Goal: Information Seeking & Learning: Learn about a topic

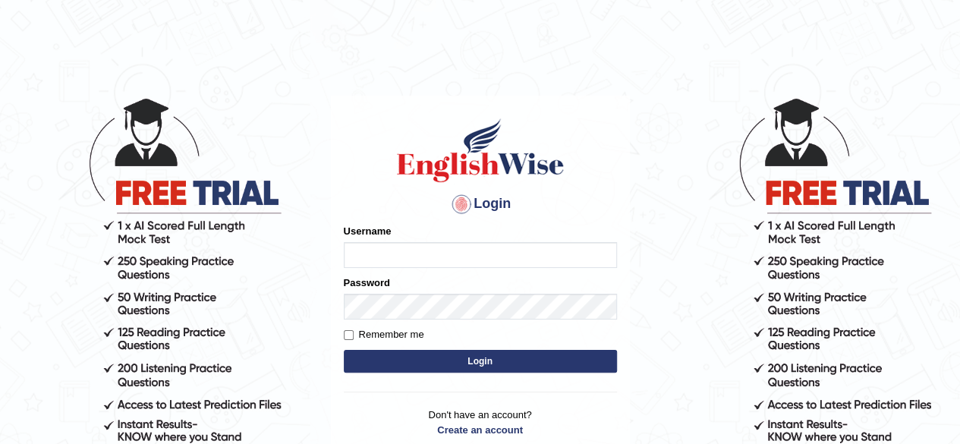
type input "RR12345"
click at [344, 350] on button "Login" at bounding box center [480, 361] width 273 height 23
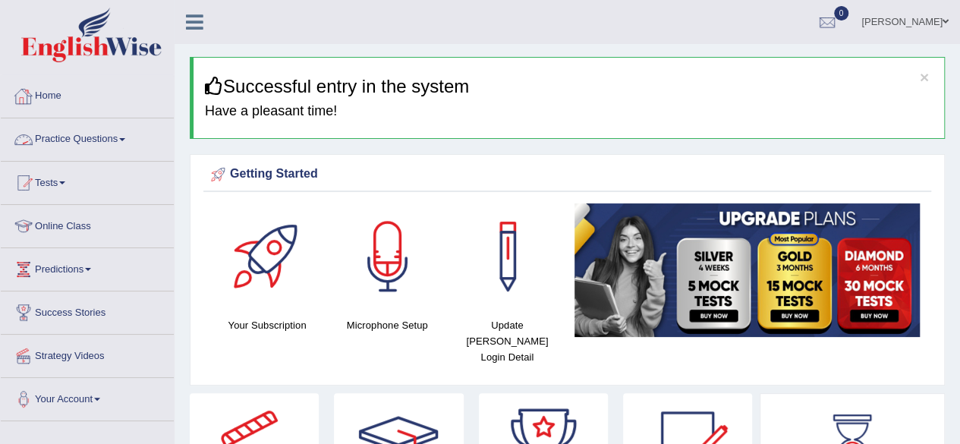
click at [77, 136] on link "Practice Questions" at bounding box center [87, 137] width 173 height 38
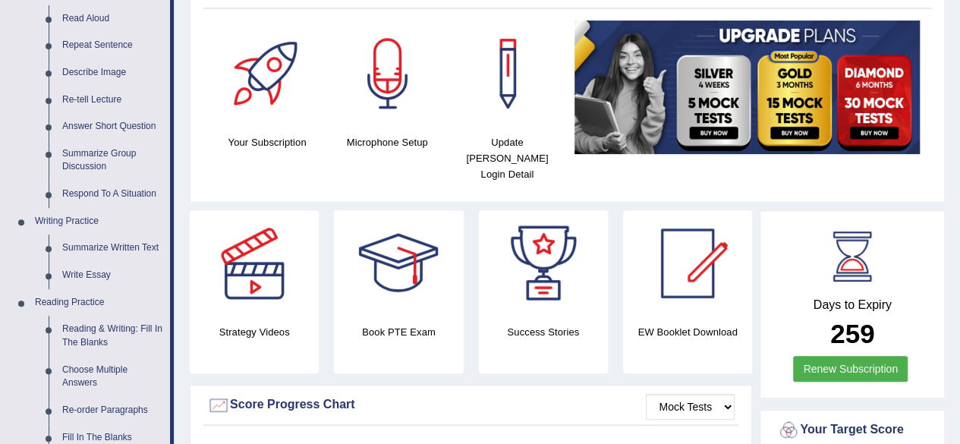
scroll to position [184, 0]
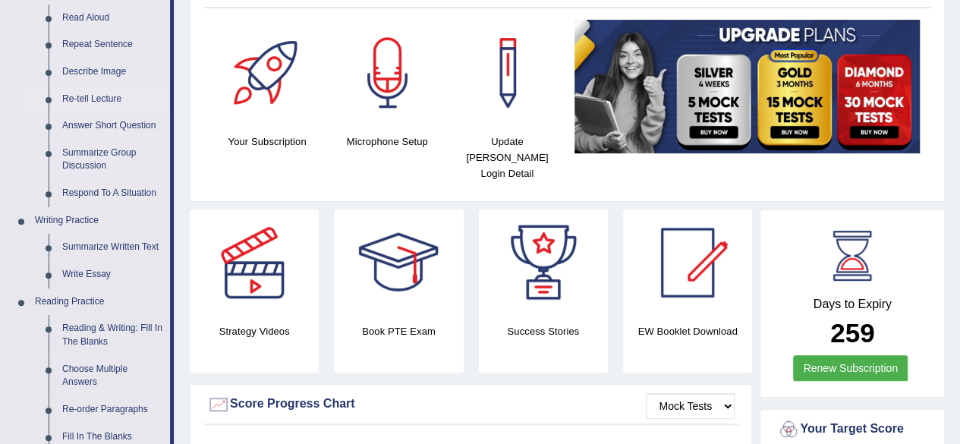
click at [94, 95] on link "Re-tell Lecture" at bounding box center [112, 99] width 115 height 27
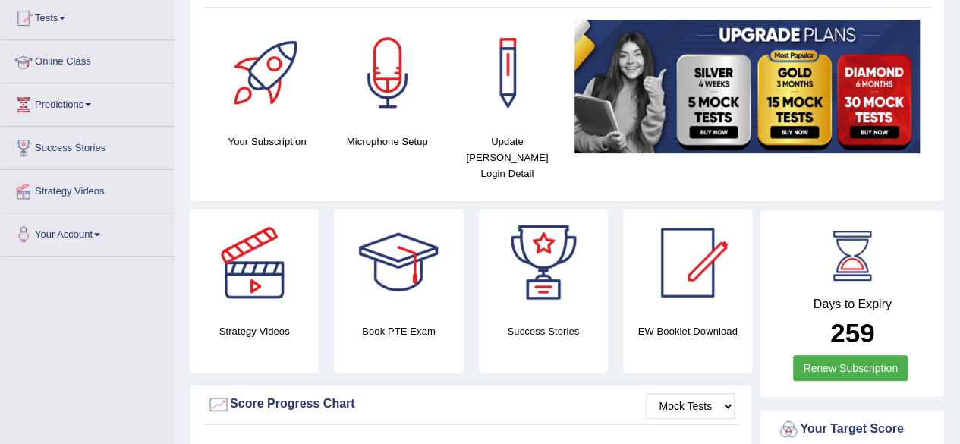
scroll to position [243, 0]
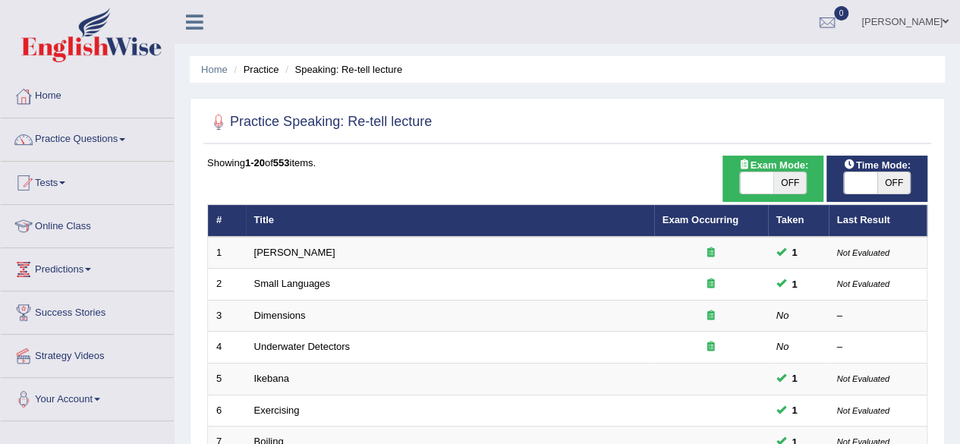
click at [889, 189] on span "OFF" at bounding box center [893, 182] width 33 height 21
checkbox input "true"
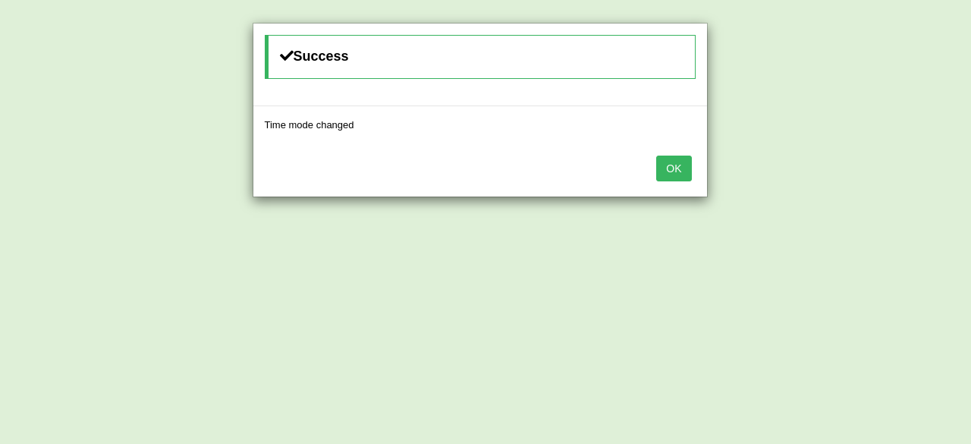
click at [666, 169] on button "OK" at bounding box center [673, 169] width 35 height 26
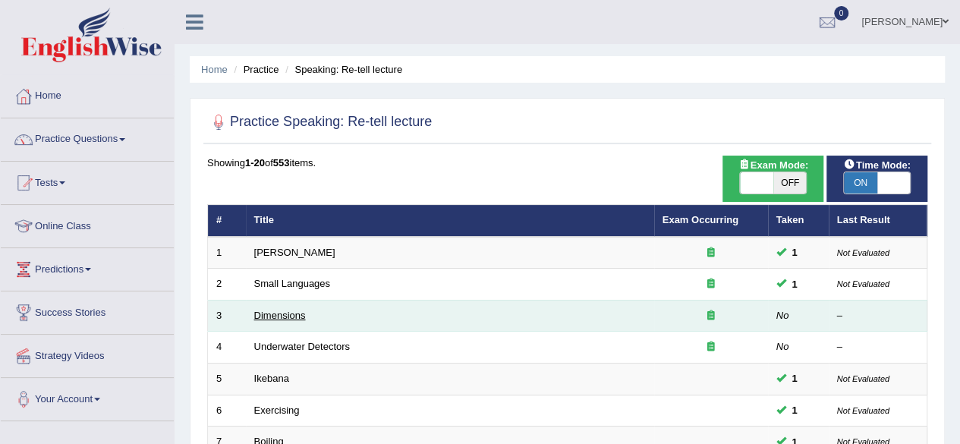
click at [280, 310] on link "Dimensions" at bounding box center [280, 315] width 52 height 11
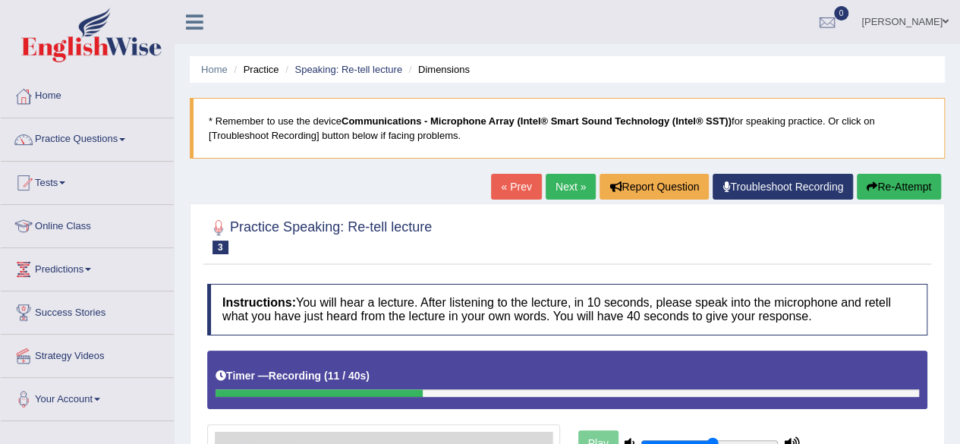
click at [868, 184] on icon "button" at bounding box center [871, 186] width 11 height 11
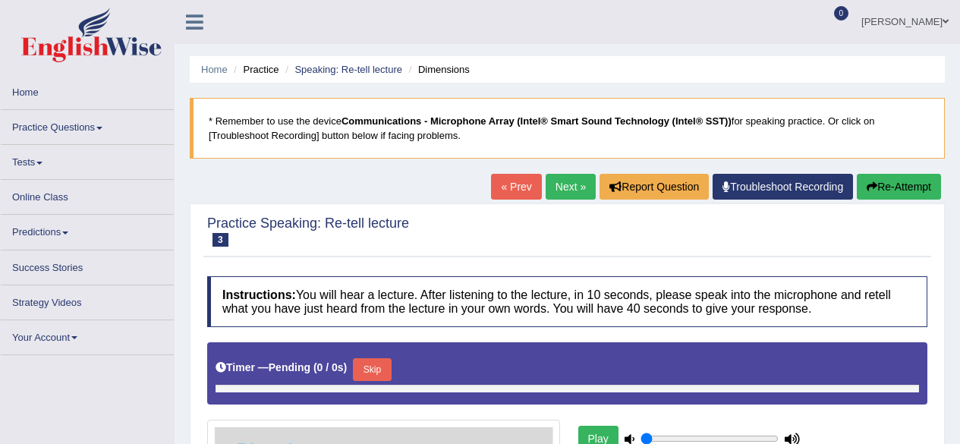
type input "0.55"
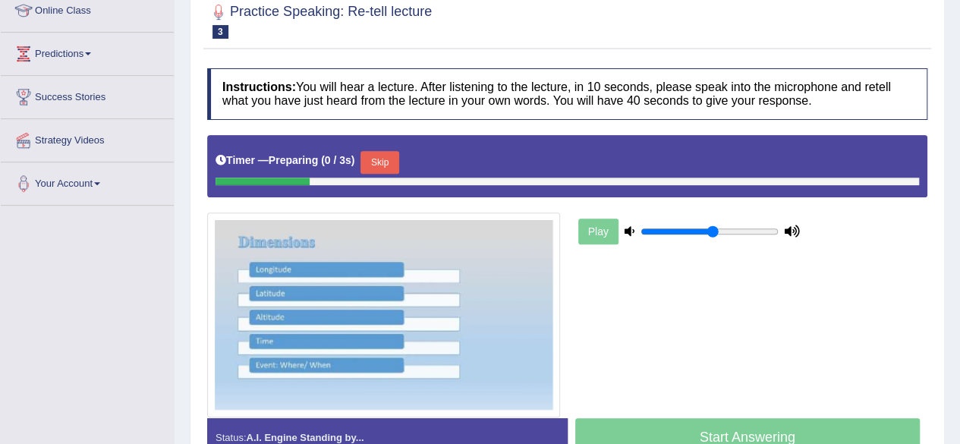
scroll to position [270, 0]
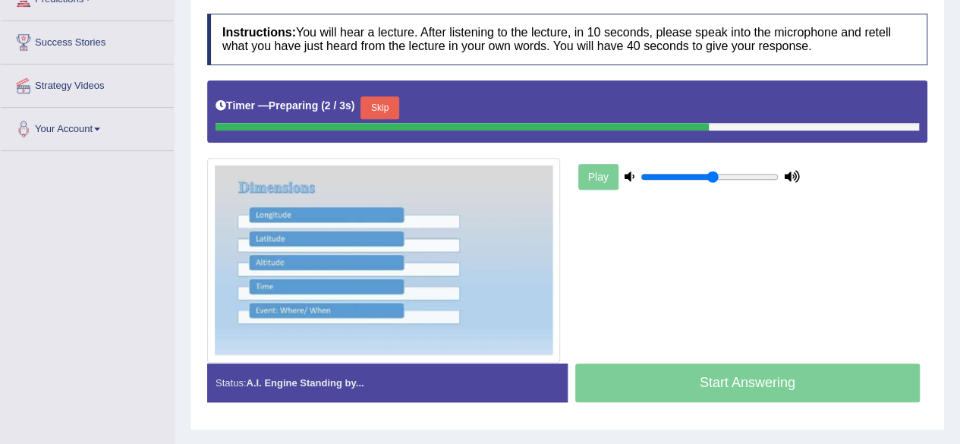
click at [372, 104] on button "Skip" at bounding box center [379, 107] width 38 height 23
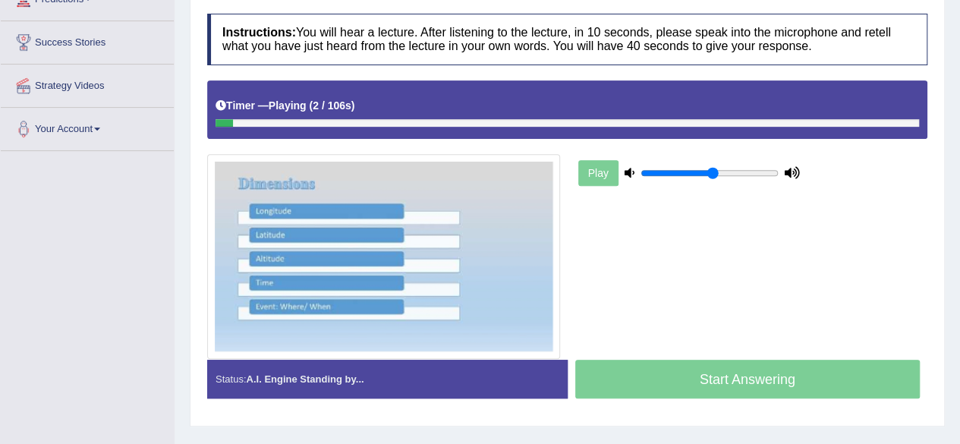
click at [670, 124] on div at bounding box center [566, 123] width 703 height 8
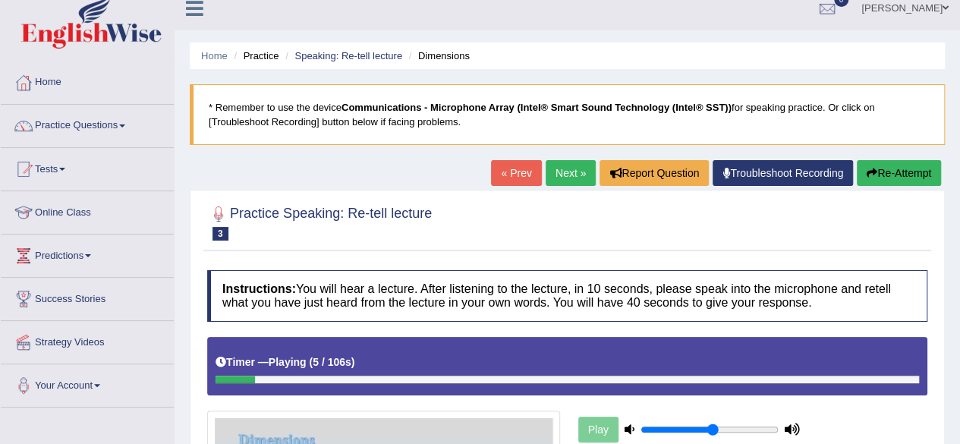
scroll to position [0, 0]
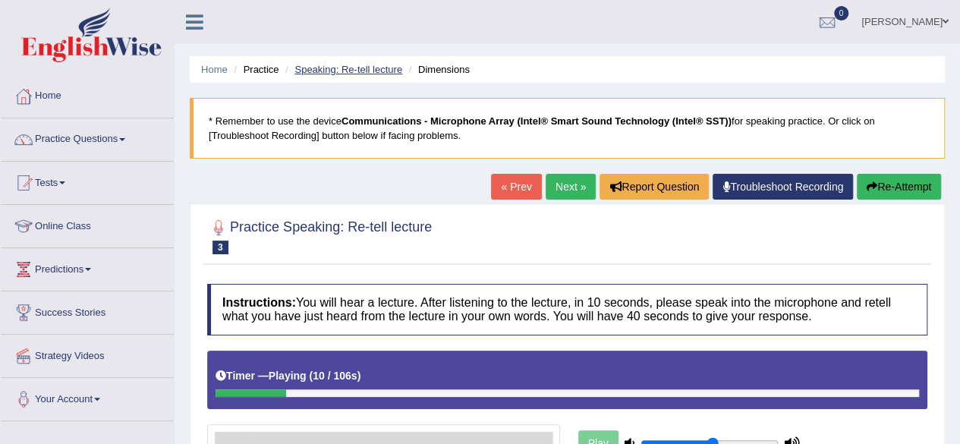
drag, startPoint x: 367, startPoint y: 76, endPoint x: 367, endPoint y: 66, distance: 9.9
click at [367, 66] on li "Speaking: Re-tell lecture" at bounding box center [341, 69] width 121 height 14
click at [367, 66] on link "Speaking: Re-tell lecture" at bounding box center [348, 69] width 108 height 11
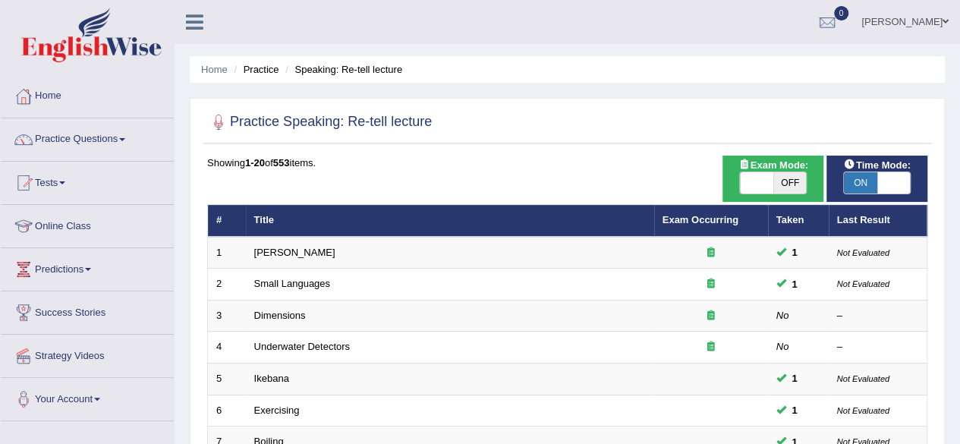
click at [863, 180] on span "ON" at bounding box center [860, 182] width 33 height 21
checkbox input "false"
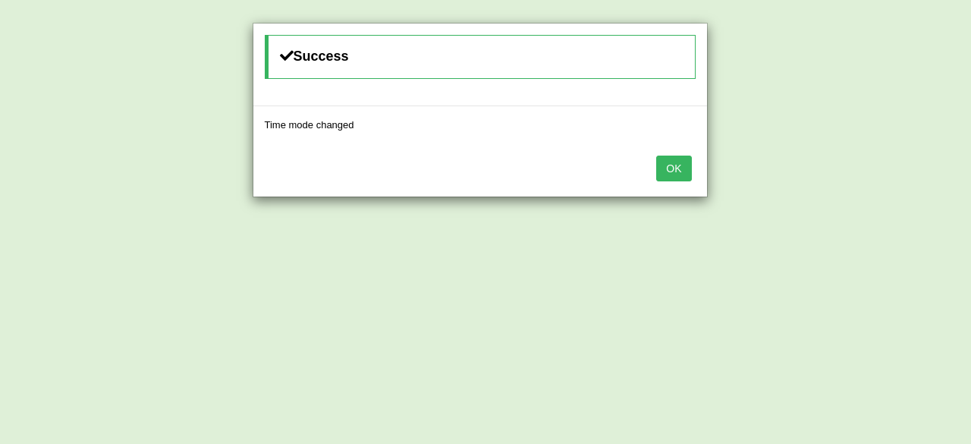
click at [672, 166] on button "OK" at bounding box center [673, 169] width 35 height 26
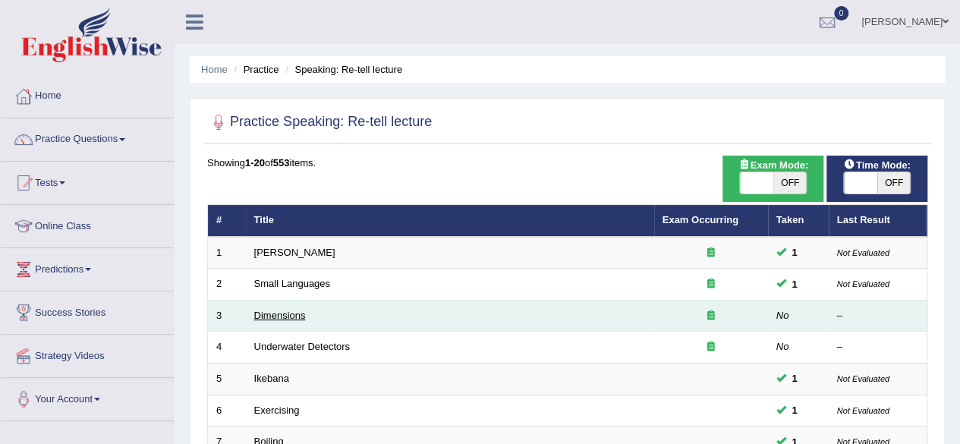
click at [277, 310] on link "Dimensions" at bounding box center [280, 315] width 52 height 11
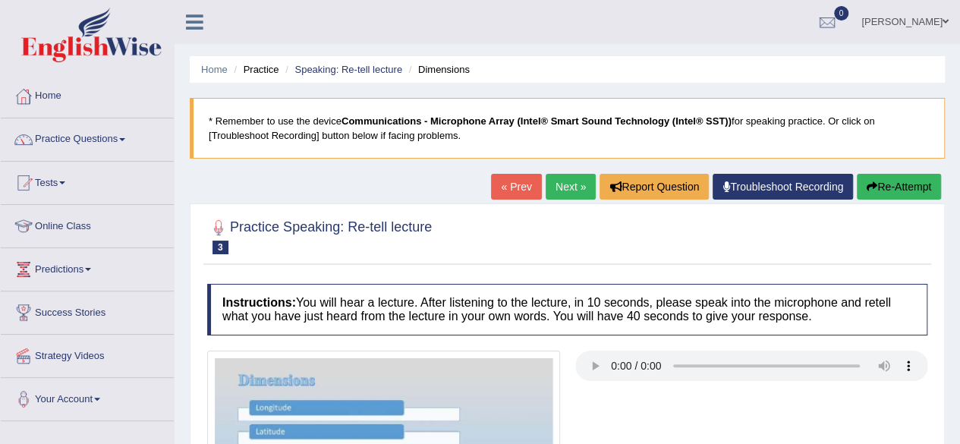
scroll to position [187, 0]
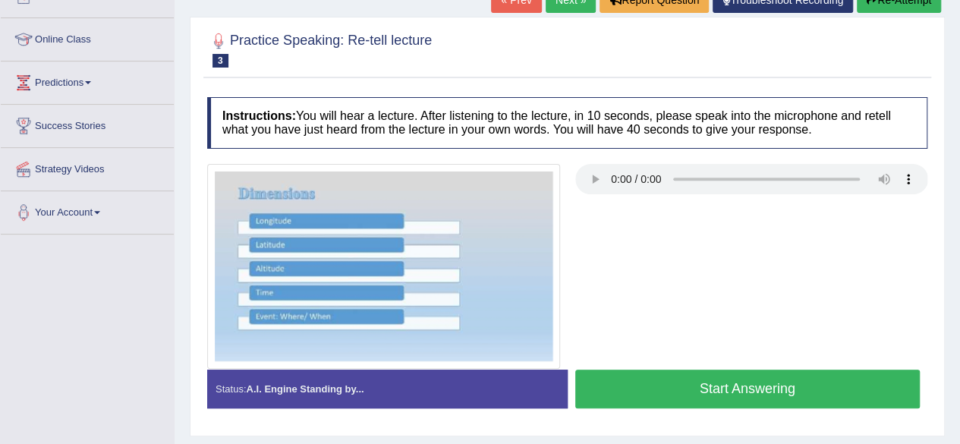
click at [630, 401] on button "Start Answering" at bounding box center [747, 389] width 345 height 39
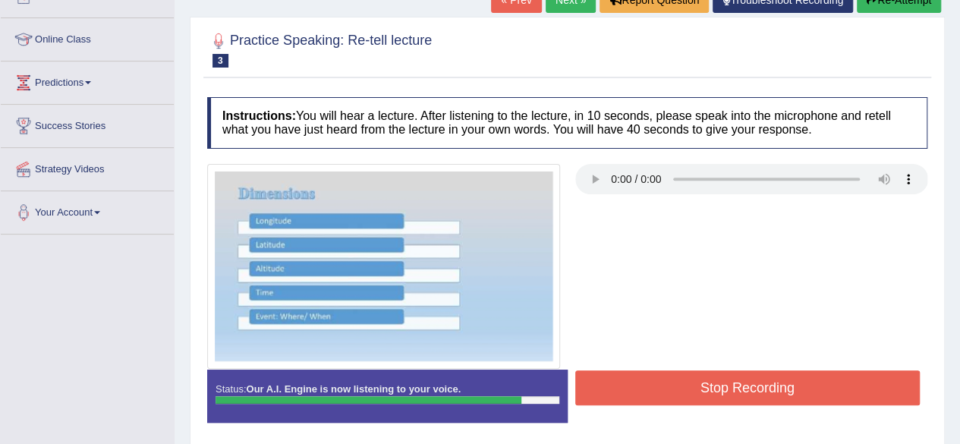
click at [630, 401] on button "Stop Recording" at bounding box center [747, 387] width 345 height 35
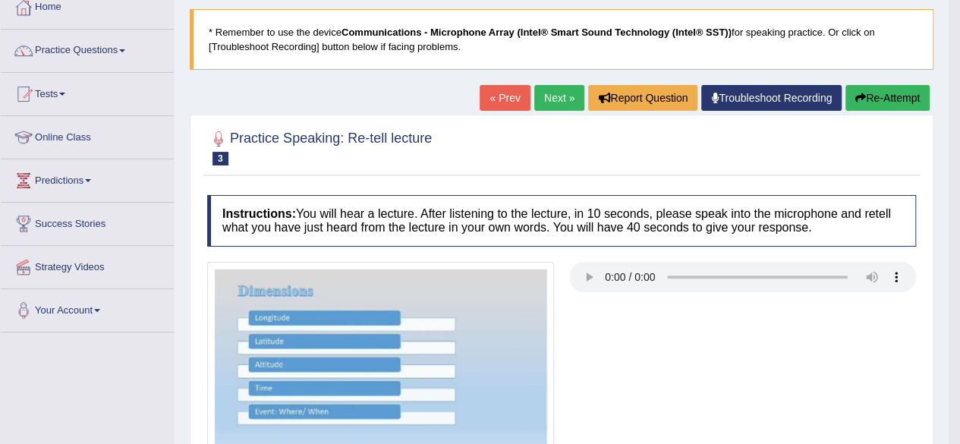
scroll to position [0, 0]
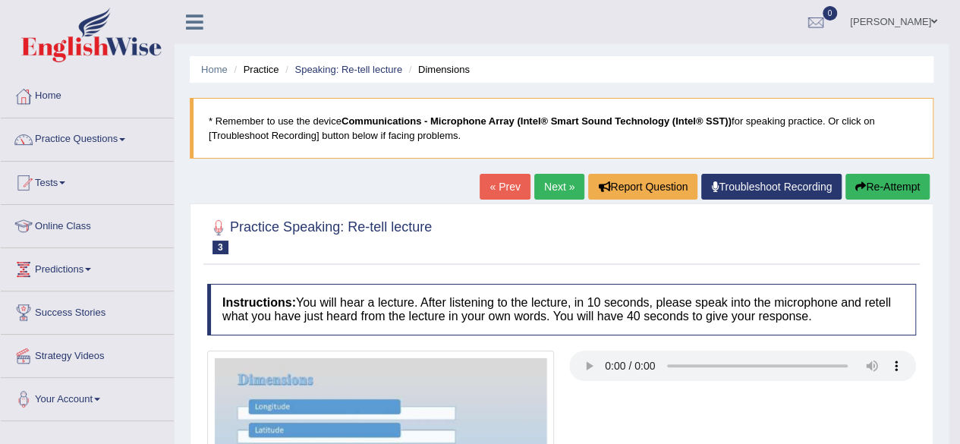
click at [891, 194] on button "Re-Attempt" at bounding box center [887, 187] width 84 height 26
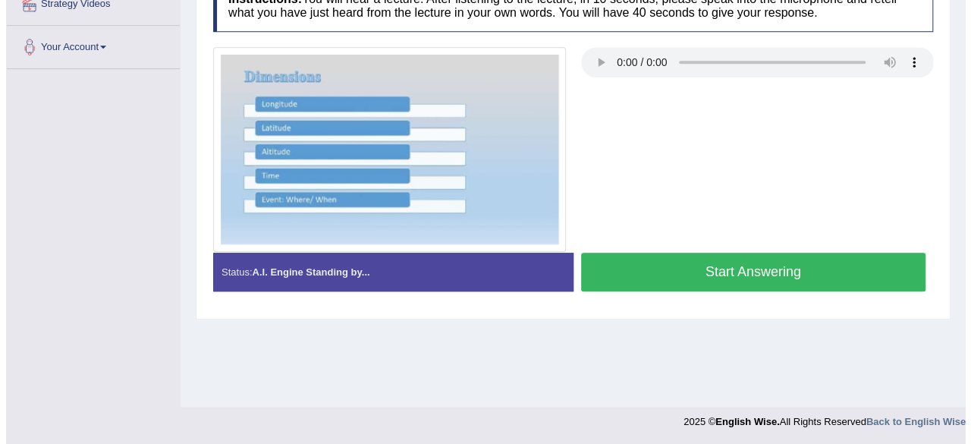
scroll to position [352, 0]
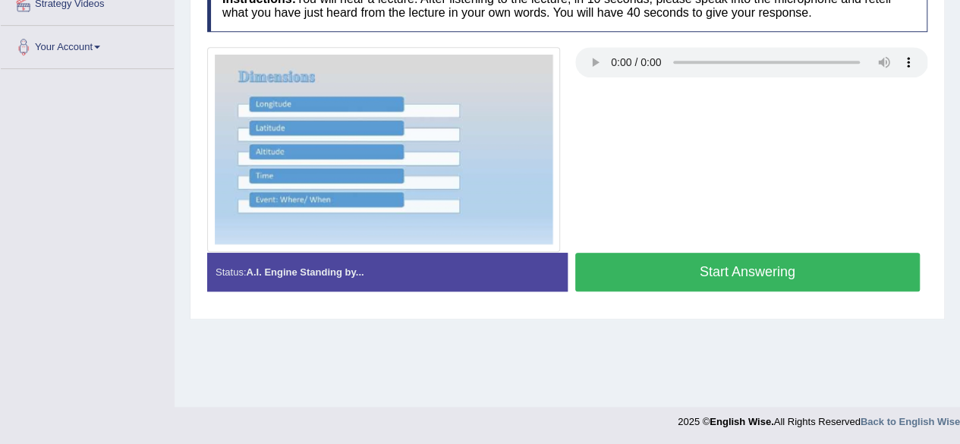
click at [675, 273] on button "Start Answering" at bounding box center [747, 272] width 345 height 39
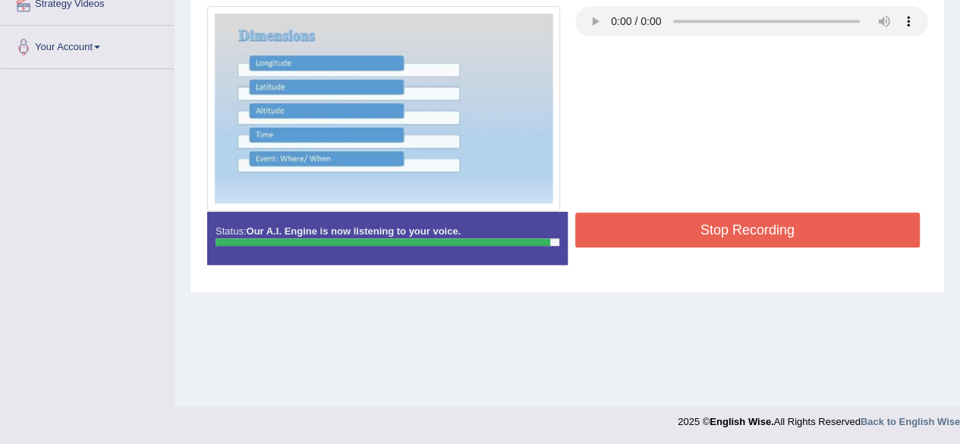
click at [659, 213] on button "Stop Recording" at bounding box center [747, 229] width 345 height 35
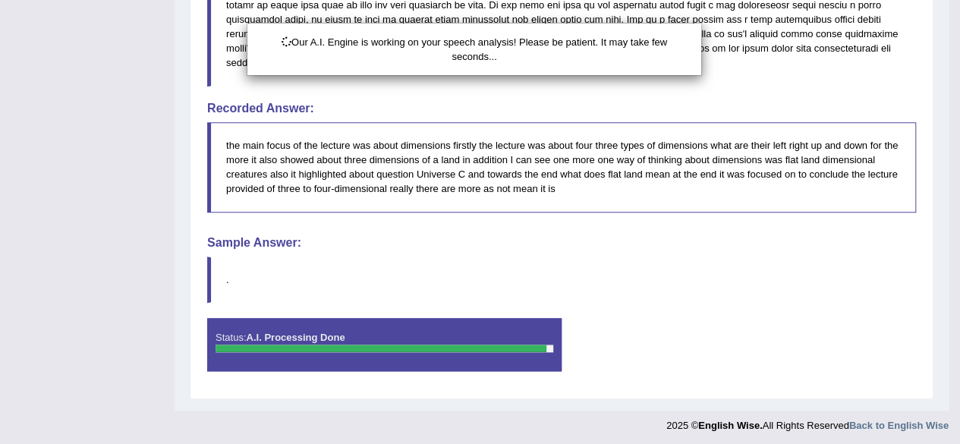
scroll to position [723, 0]
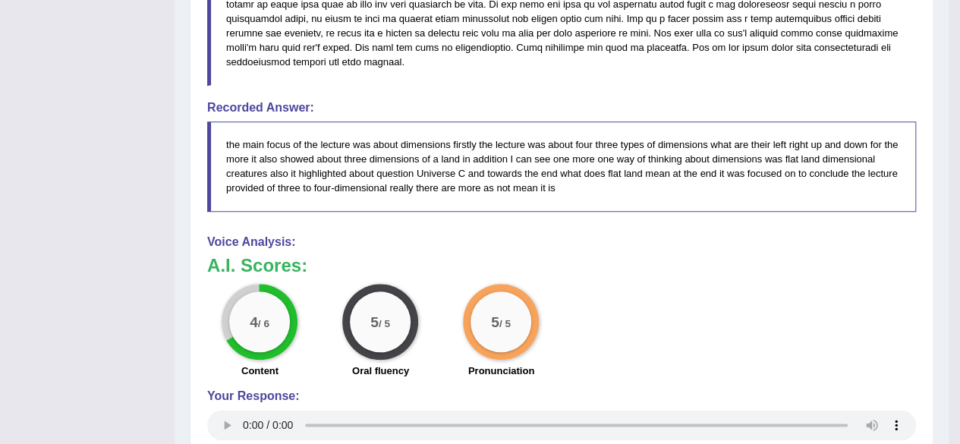
click at [749, 105] on h4 "Recorded Answer:" at bounding box center [561, 108] width 709 height 14
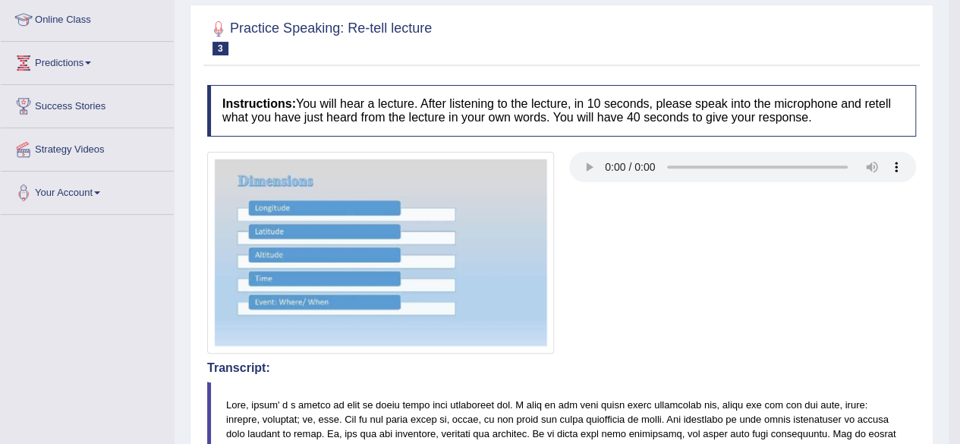
scroll to position [0, 0]
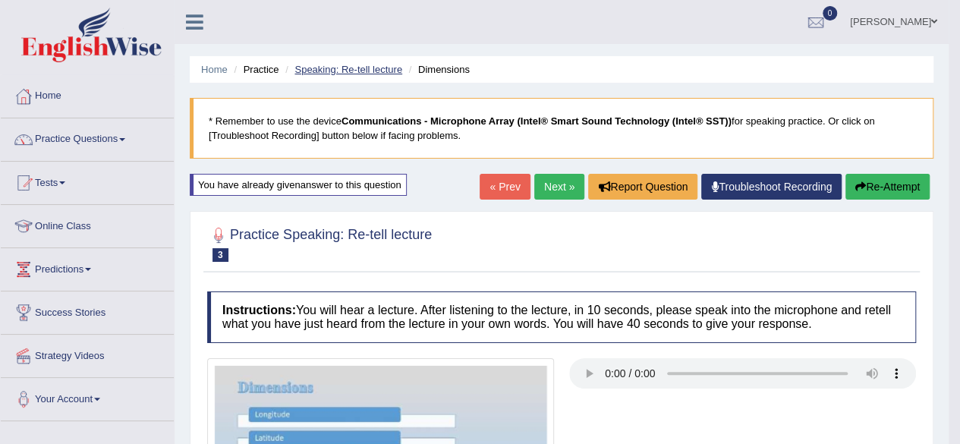
click at [372, 71] on link "Speaking: Re-tell lecture" at bounding box center [348, 69] width 108 height 11
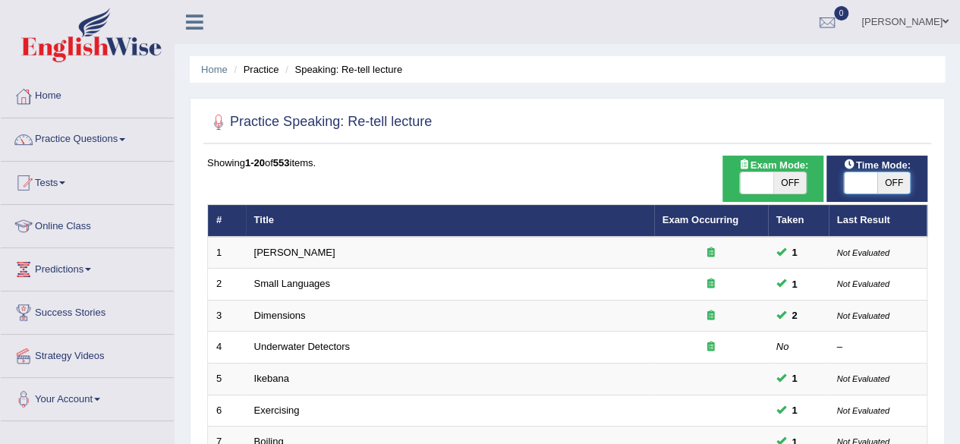
click at [873, 187] on span at bounding box center [860, 182] width 33 height 21
checkbox input "true"
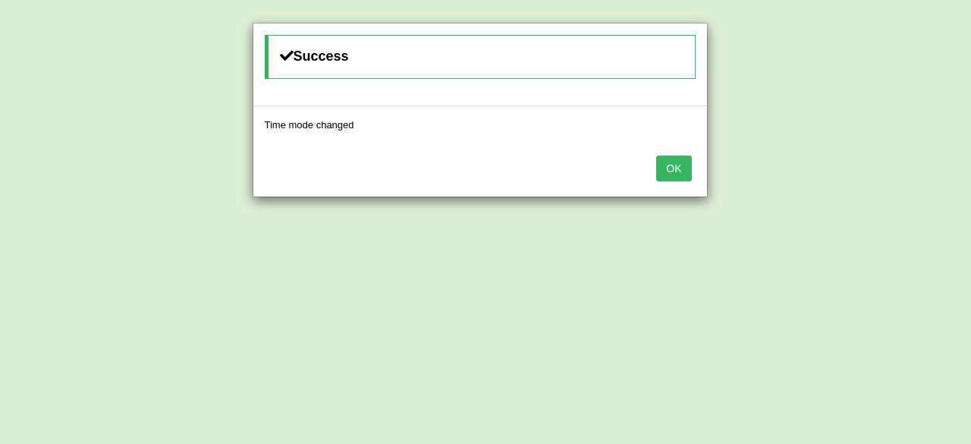
click at [684, 169] on button "OK" at bounding box center [673, 169] width 35 height 26
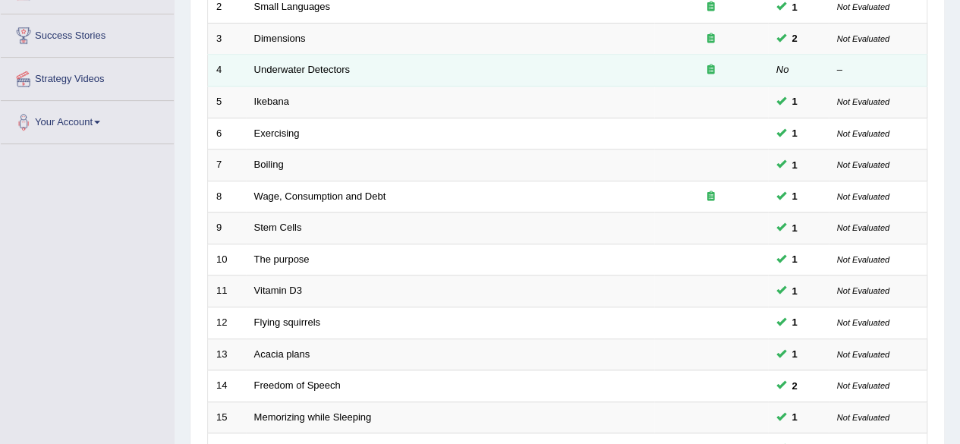
scroll to position [259, 0]
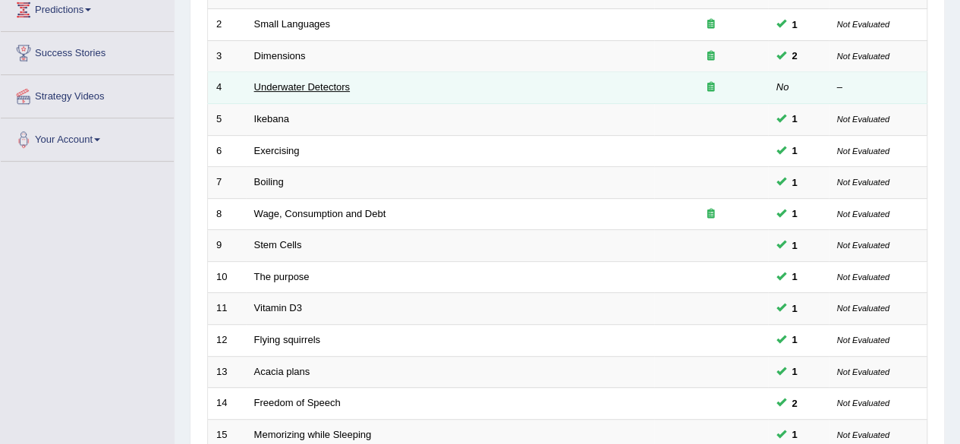
click at [319, 86] on link "Underwater Detectors" at bounding box center [302, 86] width 96 height 11
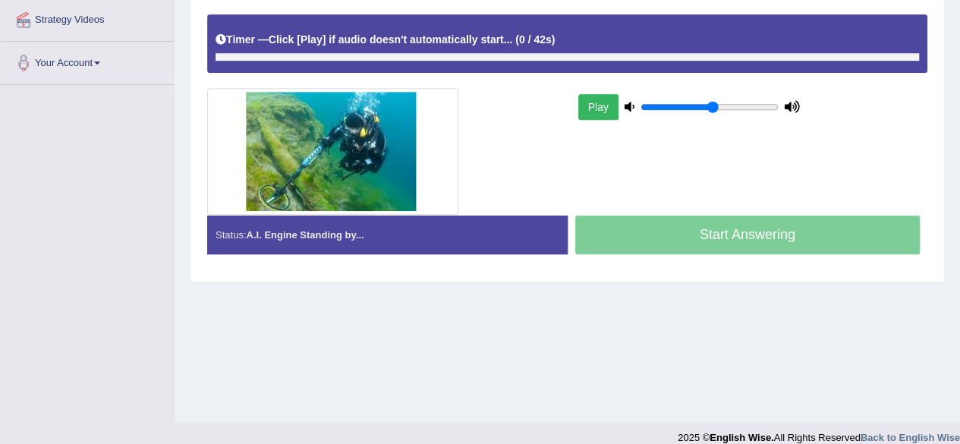
scroll to position [338, 0]
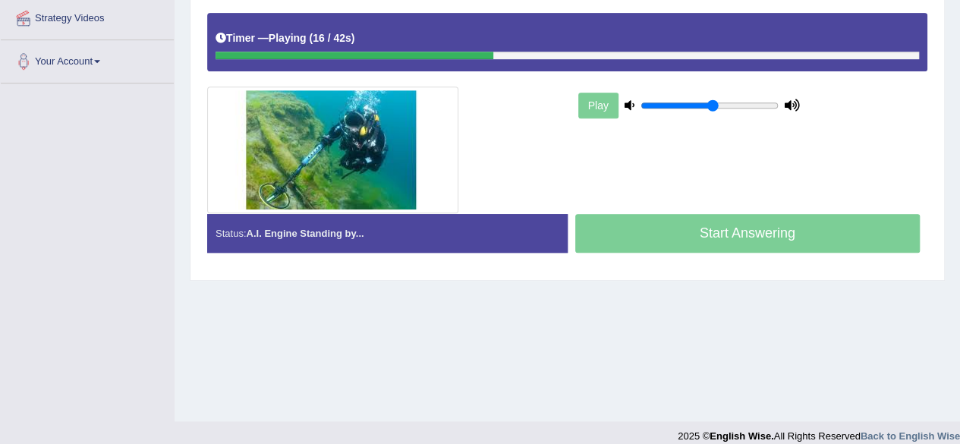
click at [565, 127] on div at bounding box center [384, 149] width 368 height 127
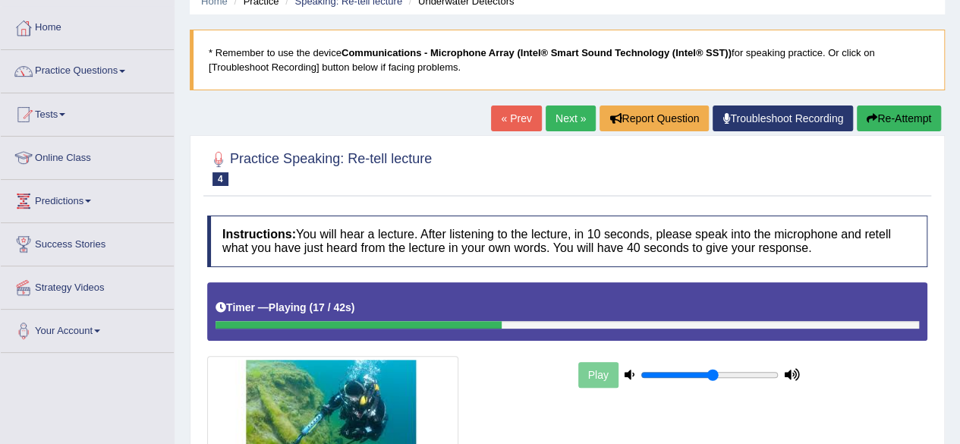
scroll to position [0, 0]
